Goal: Task Accomplishment & Management: Manage account settings

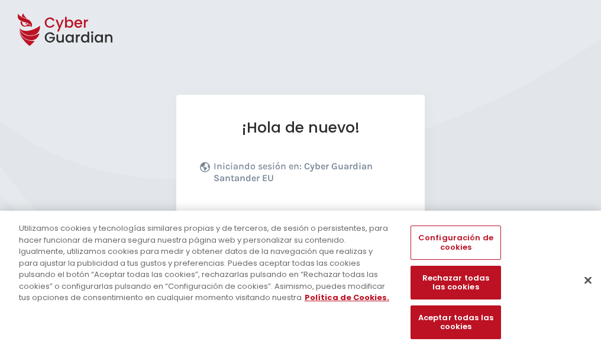
scroll to position [145, 0]
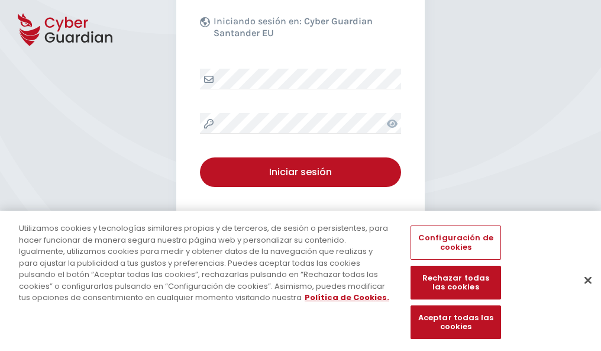
click at [582, 292] on button "Cerrar" at bounding box center [588, 280] width 26 height 26
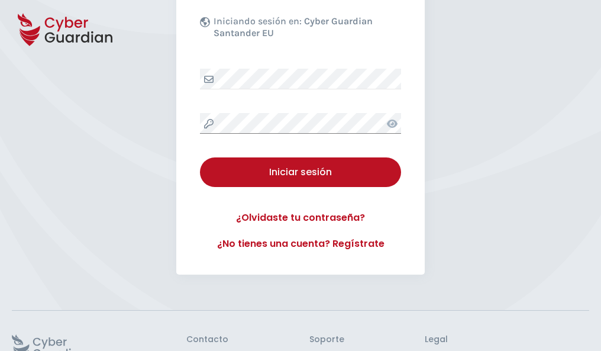
scroll to position [230, 0]
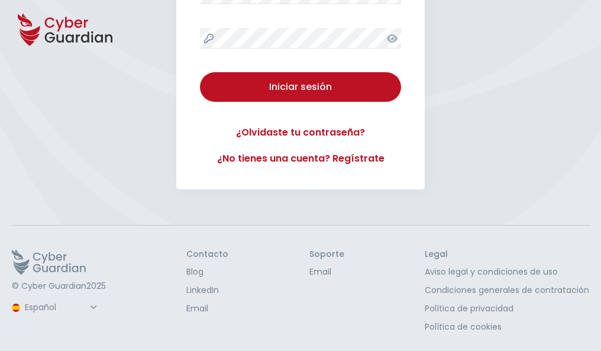
click at [200, 72] on button "Iniciar sesión" at bounding box center [300, 87] width 201 height 30
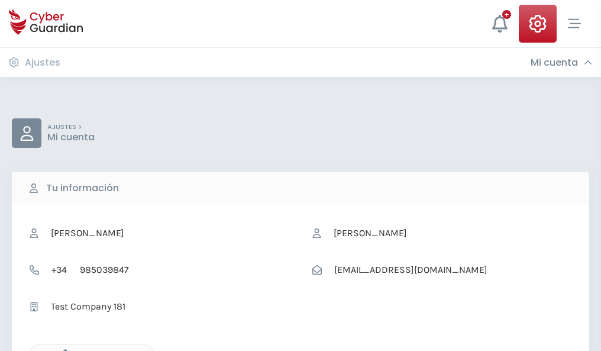
click at [62, 349] on icon "button" at bounding box center [62, 354] width 10 height 10
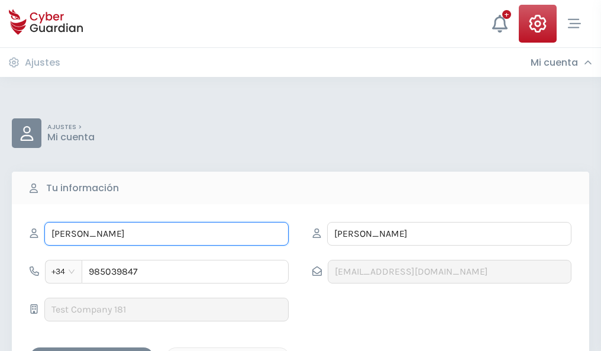
click at [166, 234] on input "DIANA" at bounding box center [166, 234] width 244 height 24
type input "D"
type input "Rolando"
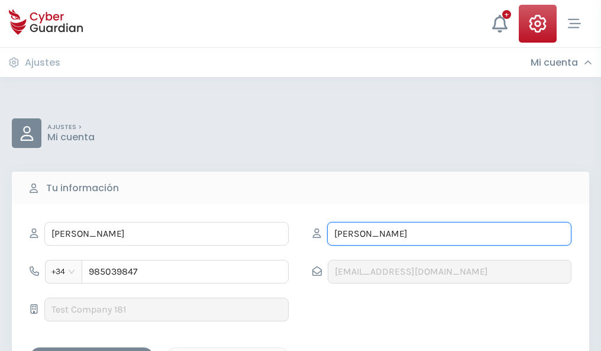
click at [449, 234] on input "IZAGUIRRE" at bounding box center [449, 234] width 244 height 24
type input "I"
type input "Barriga"
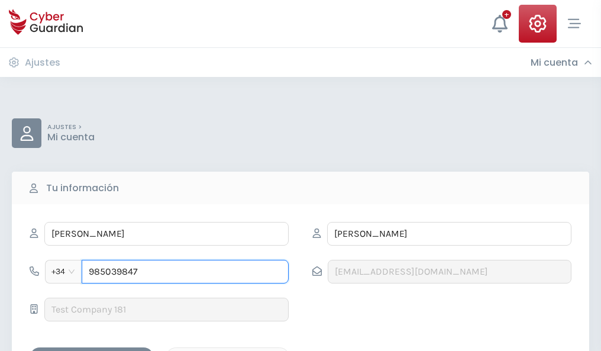
click at [185, 271] on input "985039847" at bounding box center [185, 272] width 207 height 24
type input "9"
type input "825671453"
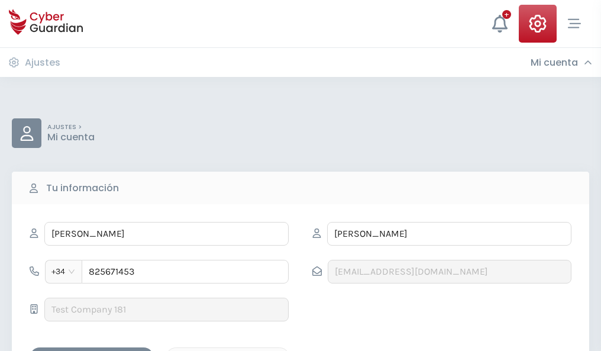
click at [92, 350] on div "Guardar cambios" at bounding box center [91, 357] width 106 height 15
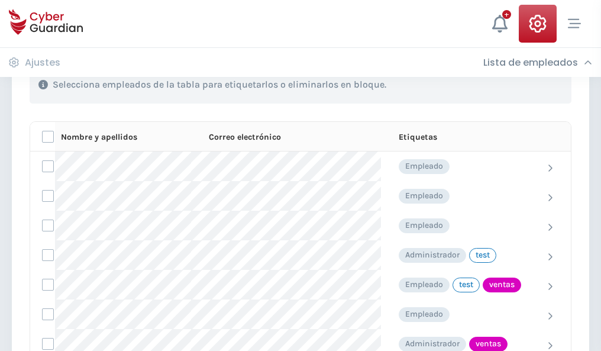
scroll to position [536, 0]
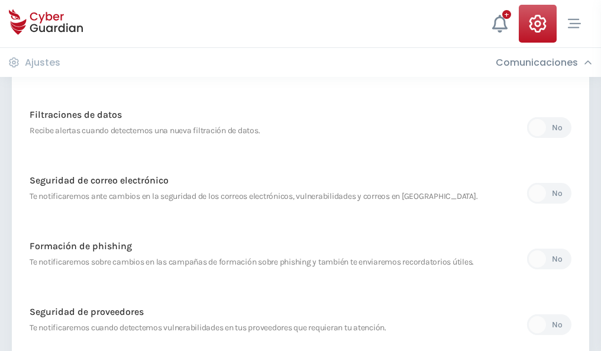
scroll to position [623, 0]
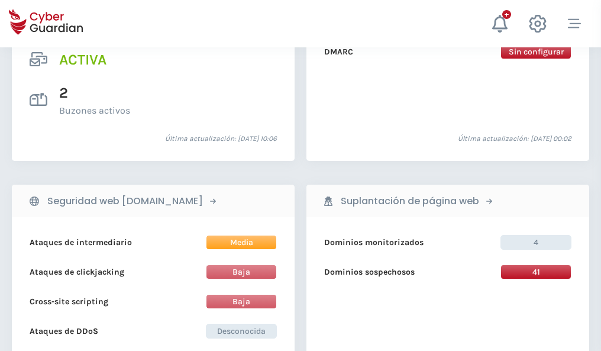
scroll to position [1202, 0]
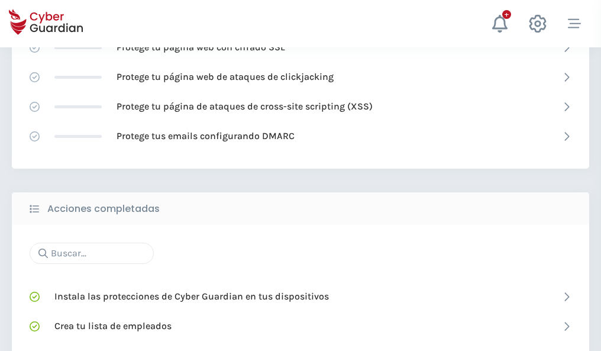
scroll to position [788, 0]
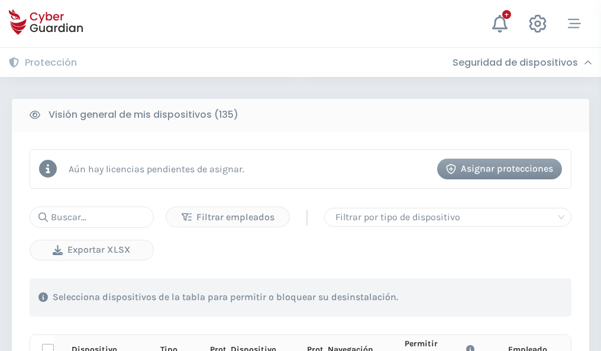
scroll to position [1045, 0]
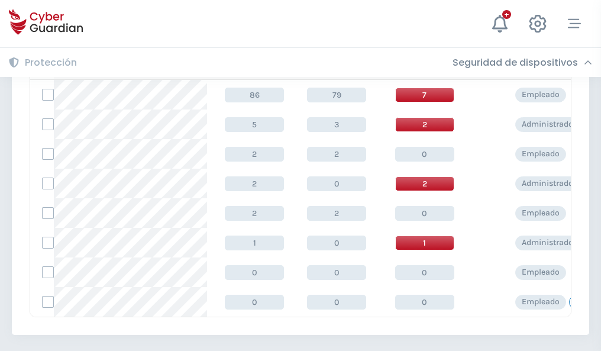
scroll to position [549, 0]
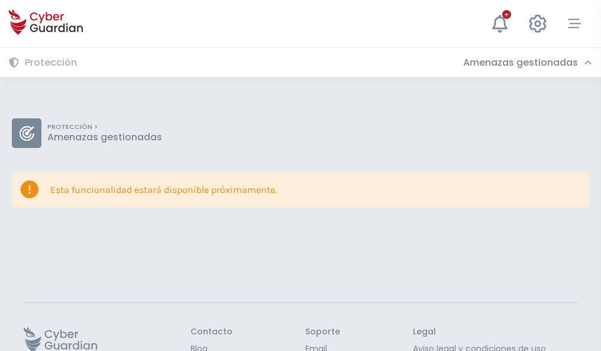
scroll to position [77, 0]
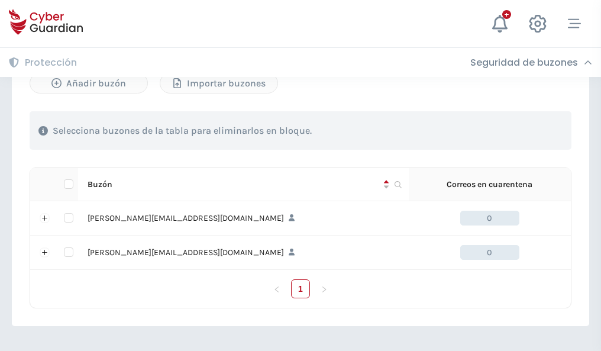
scroll to position [514, 0]
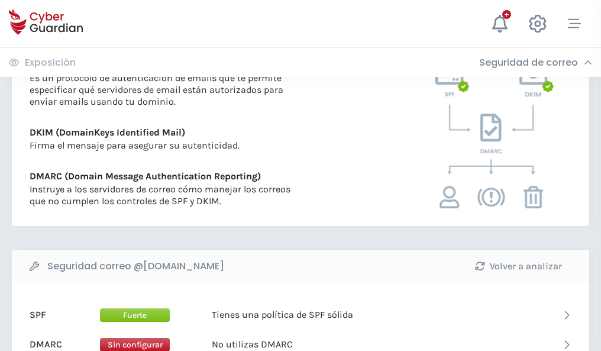
scroll to position [638, 0]
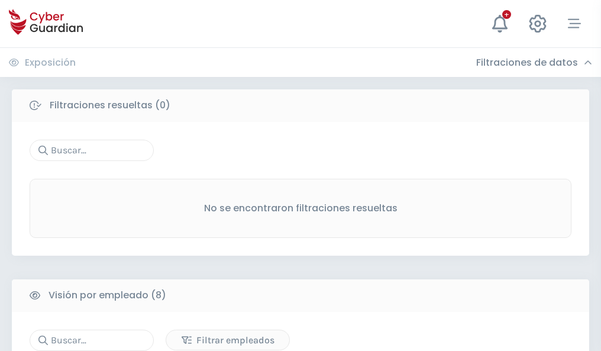
scroll to position [1008, 0]
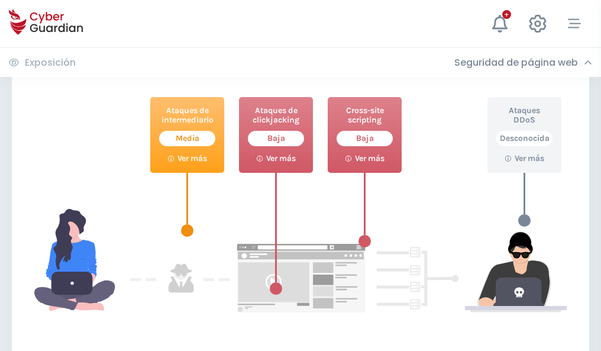
scroll to position [644, 0]
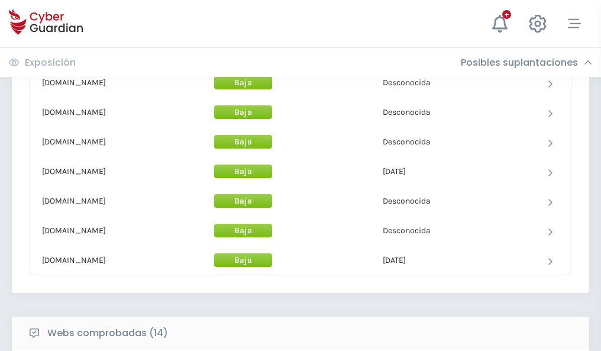
scroll to position [1153, 0]
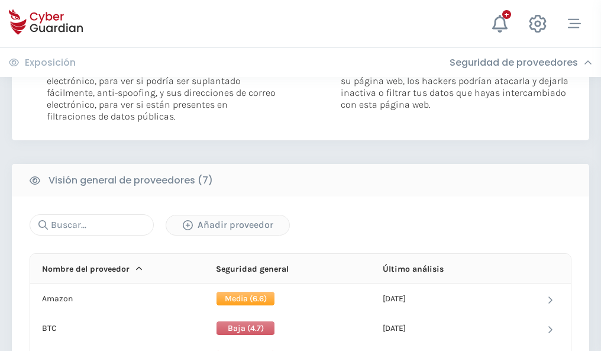
scroll to position [792, 0]
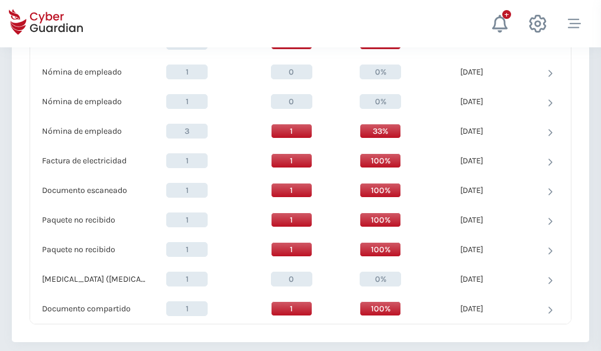
scroll to position [1226, 0]
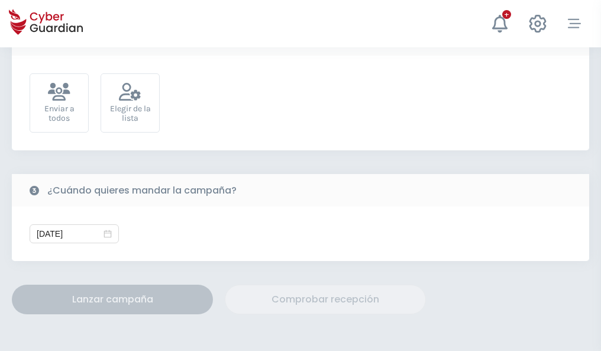
scroll to position [433, 0]
